Goal: Transaction & Acquisition: Obtain resource

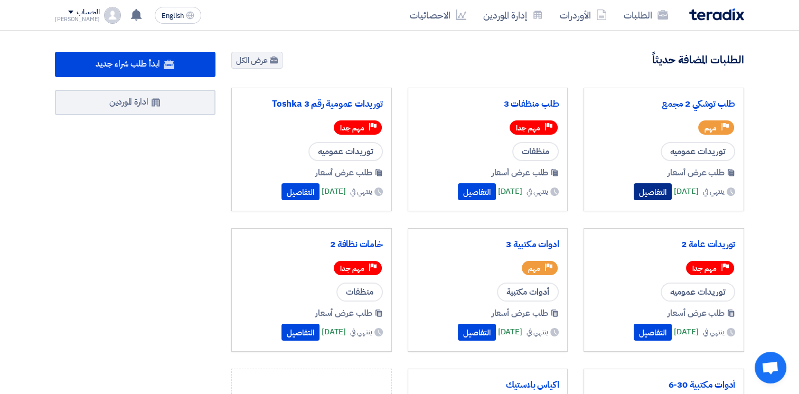
click at [640, 183] on button "التفاصيل" at bounding box center [653, 191] width 38 height 17
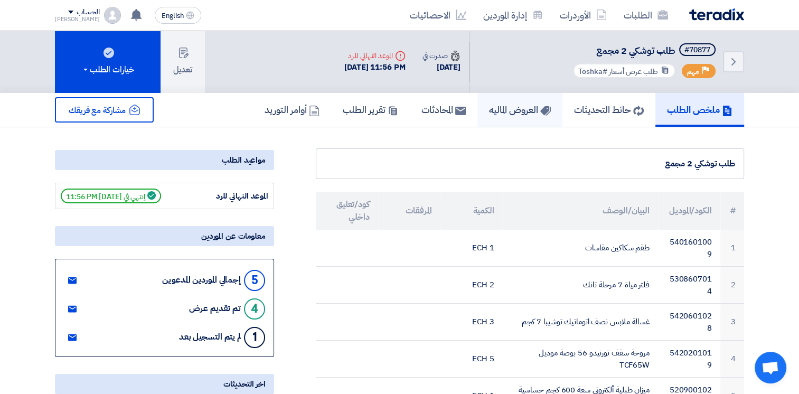
click at [503, 108] on h5 "العروض الماليه" at bounding box center [520, 110] width 62 height 12
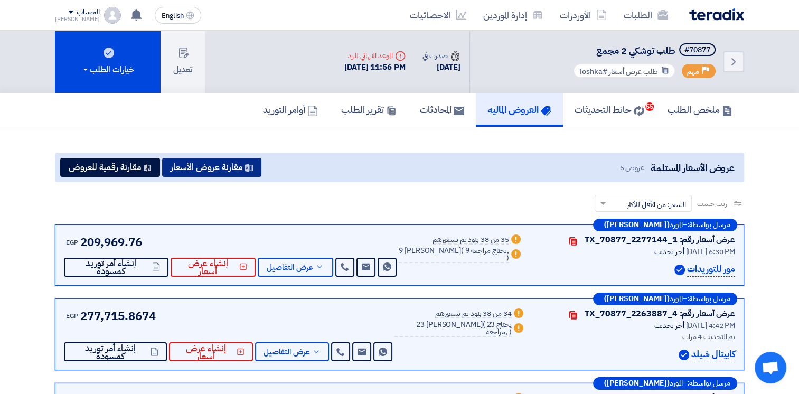
click at [224, 158] on button "مقارنة عروض الأسعار" at bounding box center [211, 167] width 99 height 19
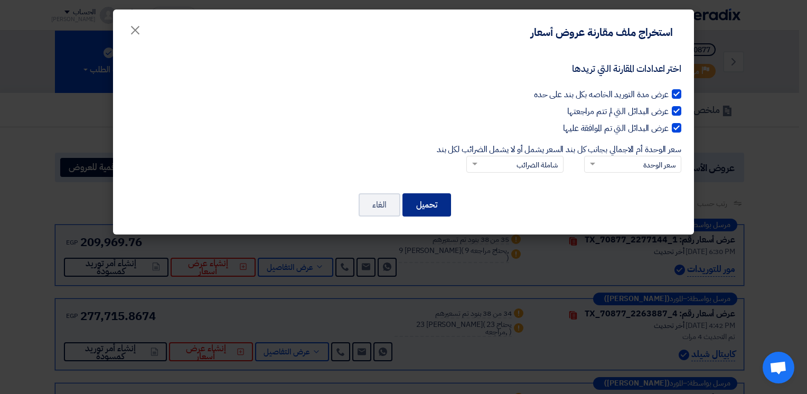
click at [431, 206] on button "تحميل" at bounding box center [426, 204] width 49 height 23
